Goal: Use online tool/utility

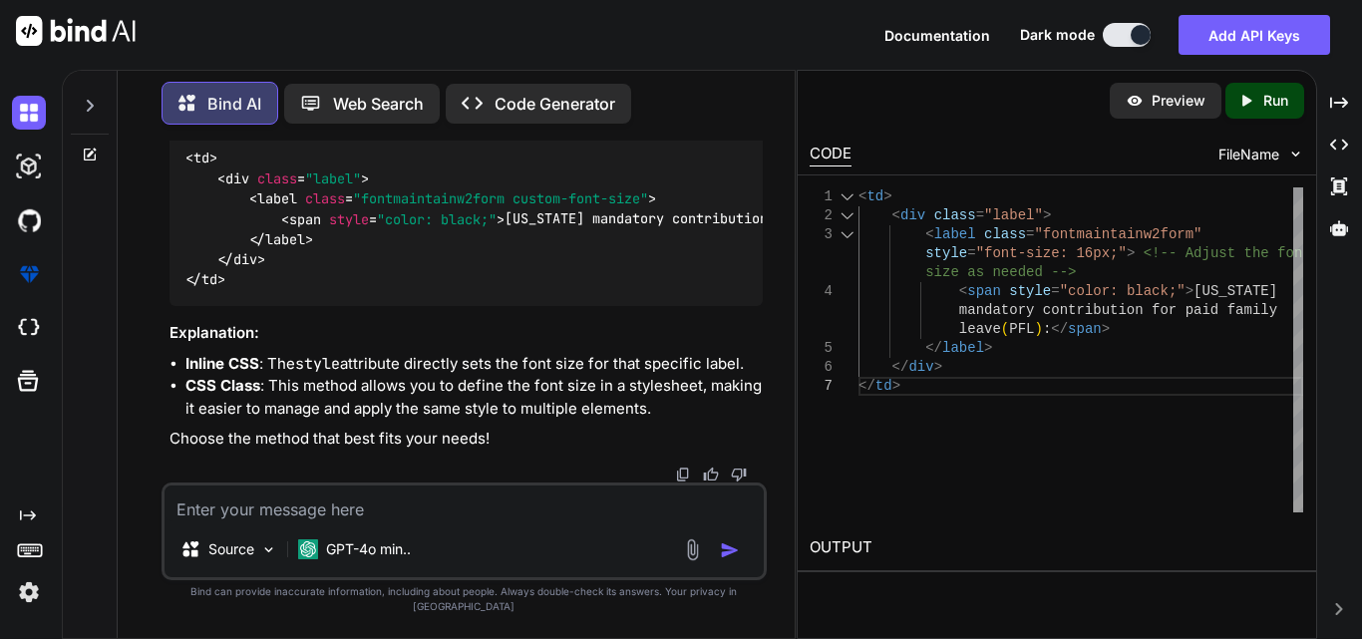
scroll to position [24174, 0]
click at [363, 521] on textarea at bounding box center [464, 504] width 599 height 36
paste textarea "<tr style="border-bottom:1px solid gray;"> <td style="text-align: center;"> <la…"
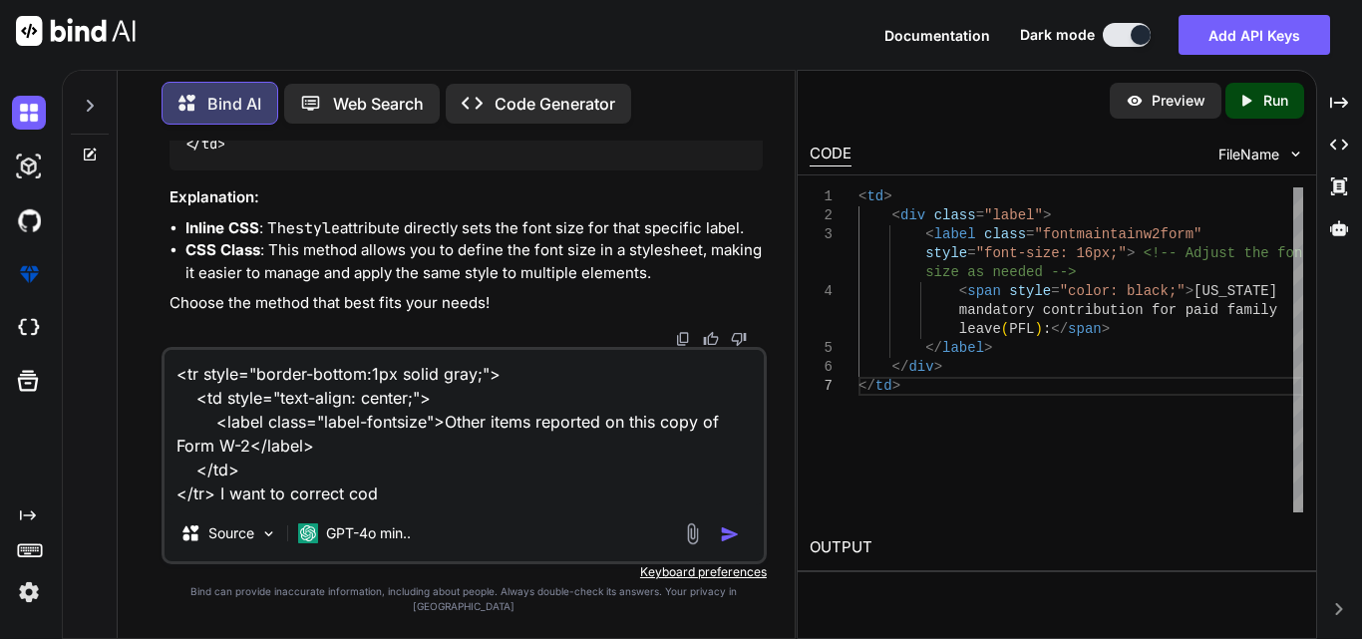
type textarea "<tr style="border-bottom:1px solid gray;"> <td style="text-align: center;"> <la…"
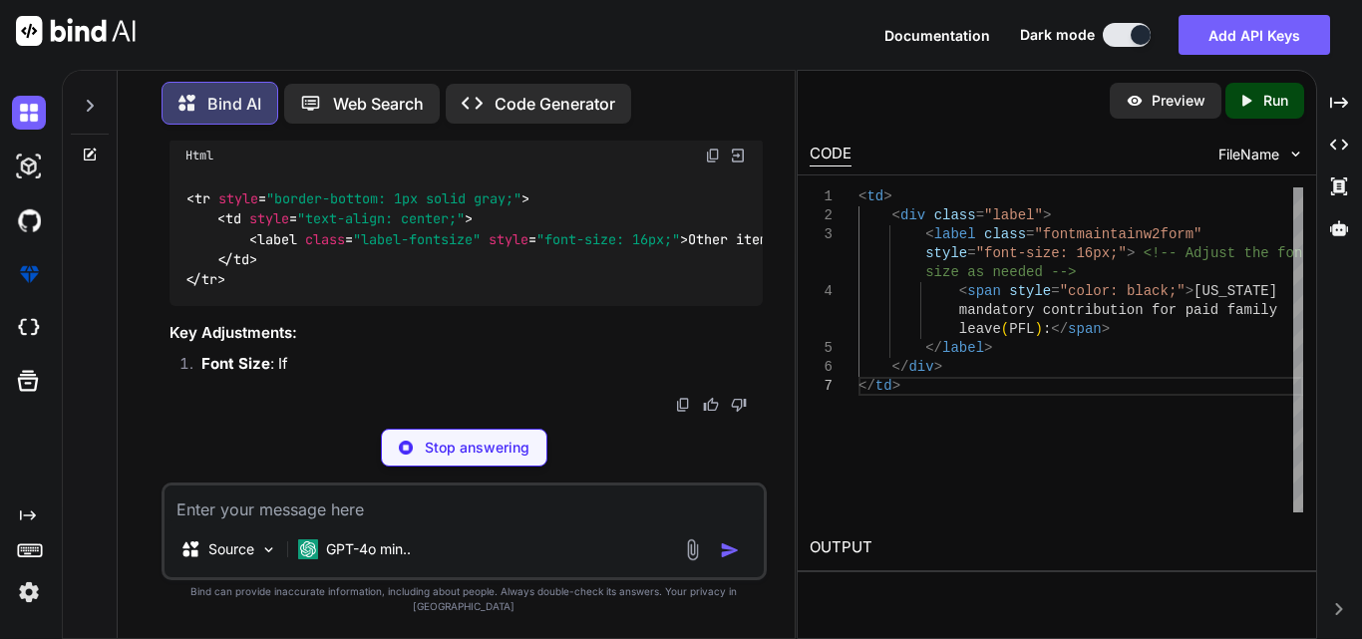
scroll to position [24961, 0]
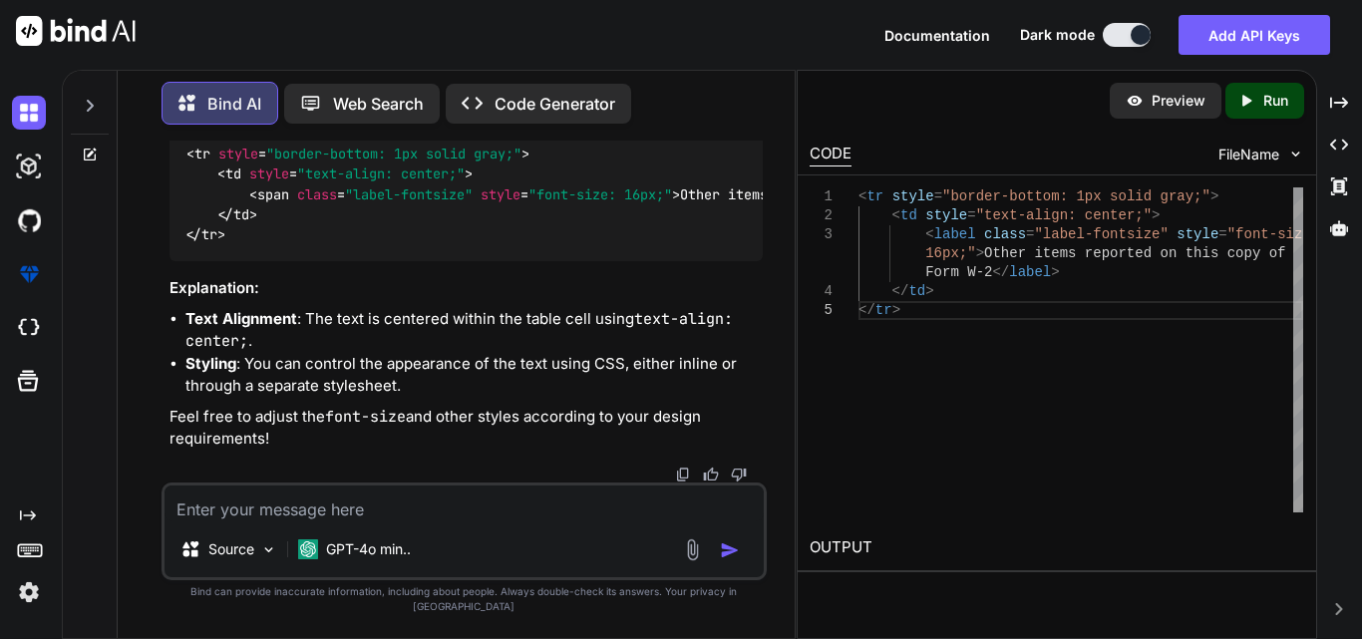
drag, startPoint x: 228, startPoint y: 393, endPoint x: 172, endPoint y: 286, distance: 120.9
copy code "< tr style = "border-bottom: 1px solid gray;" > < td style = "text-align: cente…"
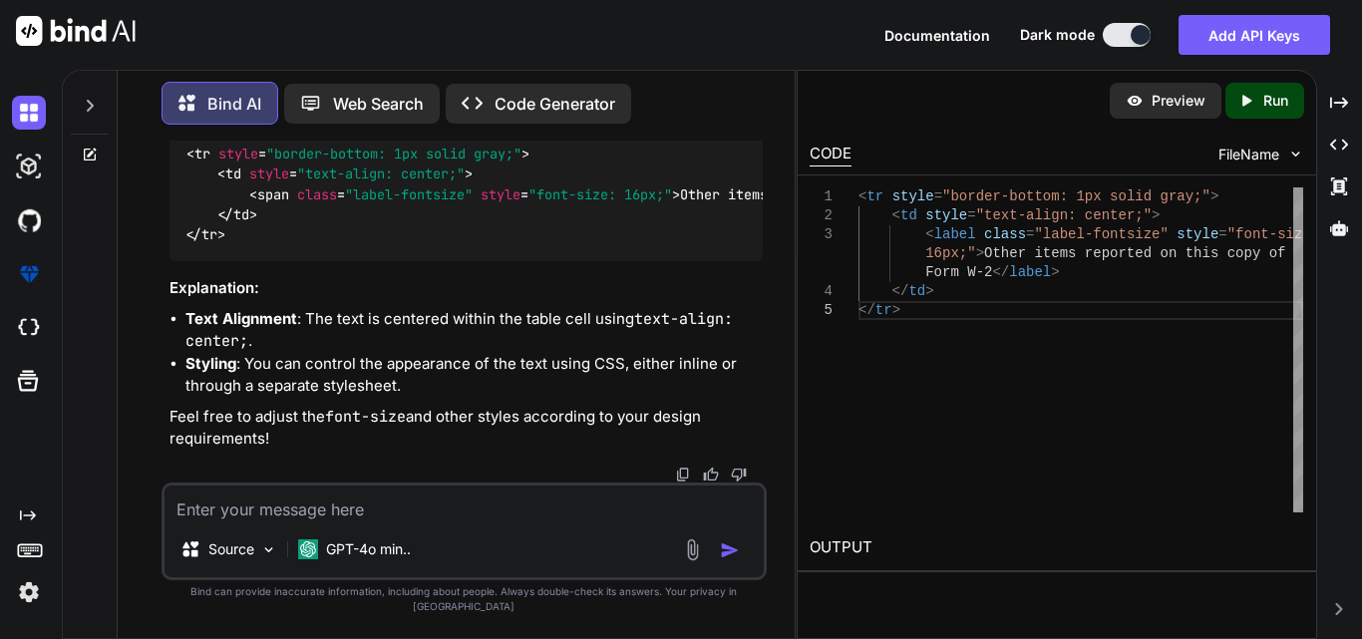
scroll to position [25349, 0]
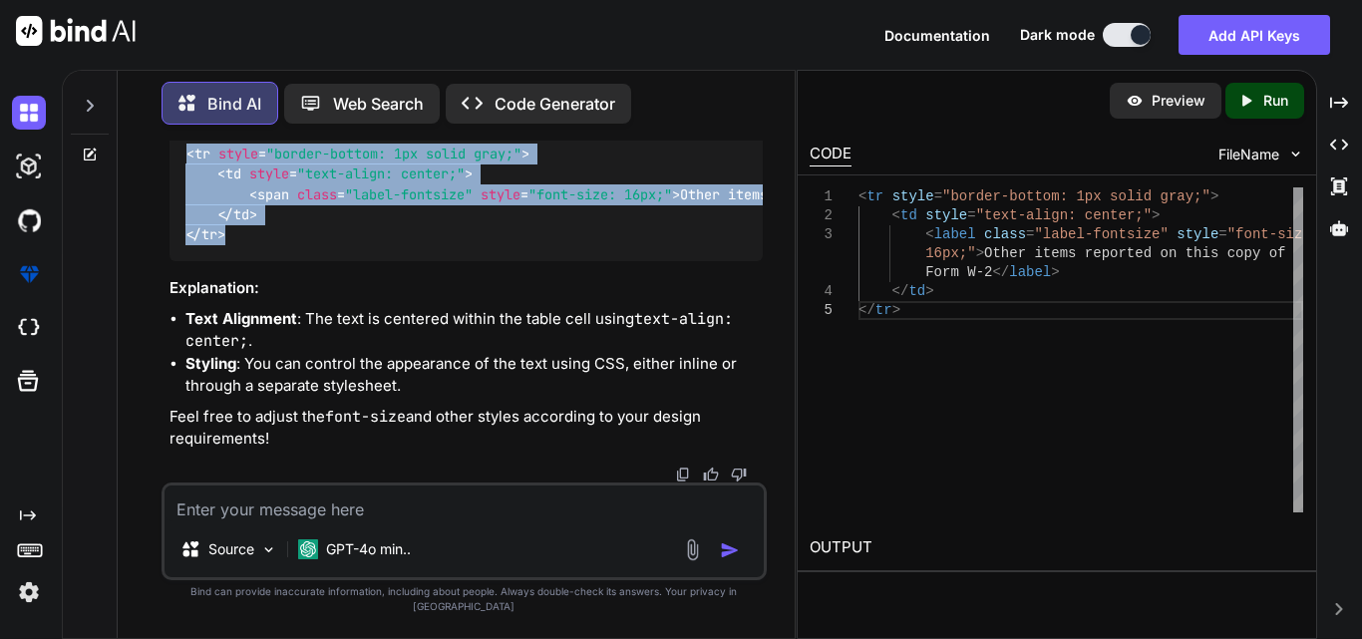
drag, startPoint x: 227, startPoint y: 349, endPoint x: 182, endPoint y: 266, distance: 94.1
click at [182, 261] on div "< tr style = "border-bottom: 1px solid gray;" > < td style = "text-align: cente…" at bounding box center [466, 195] width 593 height 134
copy code "< tr style = "border-bottom: 1px solid gray;" > < td style = "text-align: cente…"
